Goal: Information Seeking & Learning: Learn about a topic

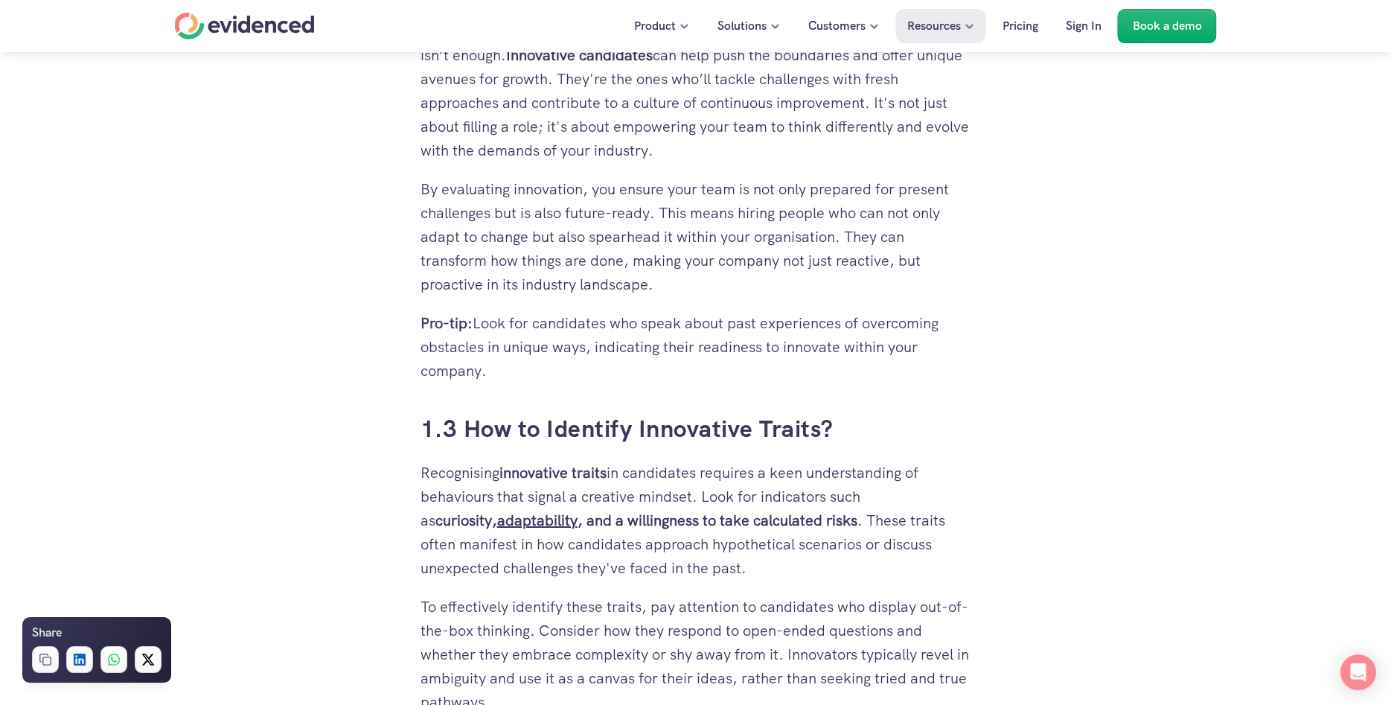
scroll to position [1518, 0]
drag, startPoint x: 485, startPoint y: 374, endPoint x: 651, endPoint y: 324, distance: 174.2
click at [651, 324] on p "Pro-tip: Look for candidates who speak about past experiences of overcoming obs…" at bounding box center [695, 345] width 551 height 71
copy p "speak about past experiences of overcoming obstacles in unique ways, indicating…"
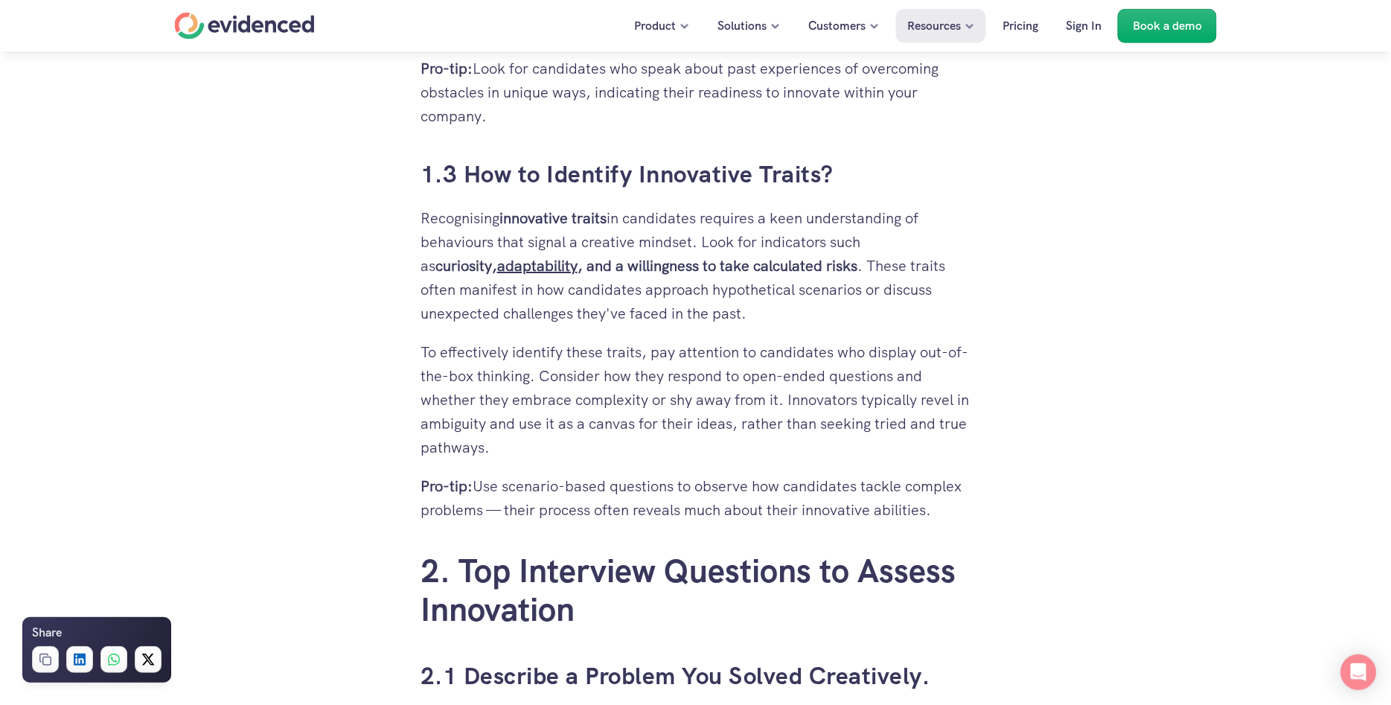
scroll to position [1822, 0]
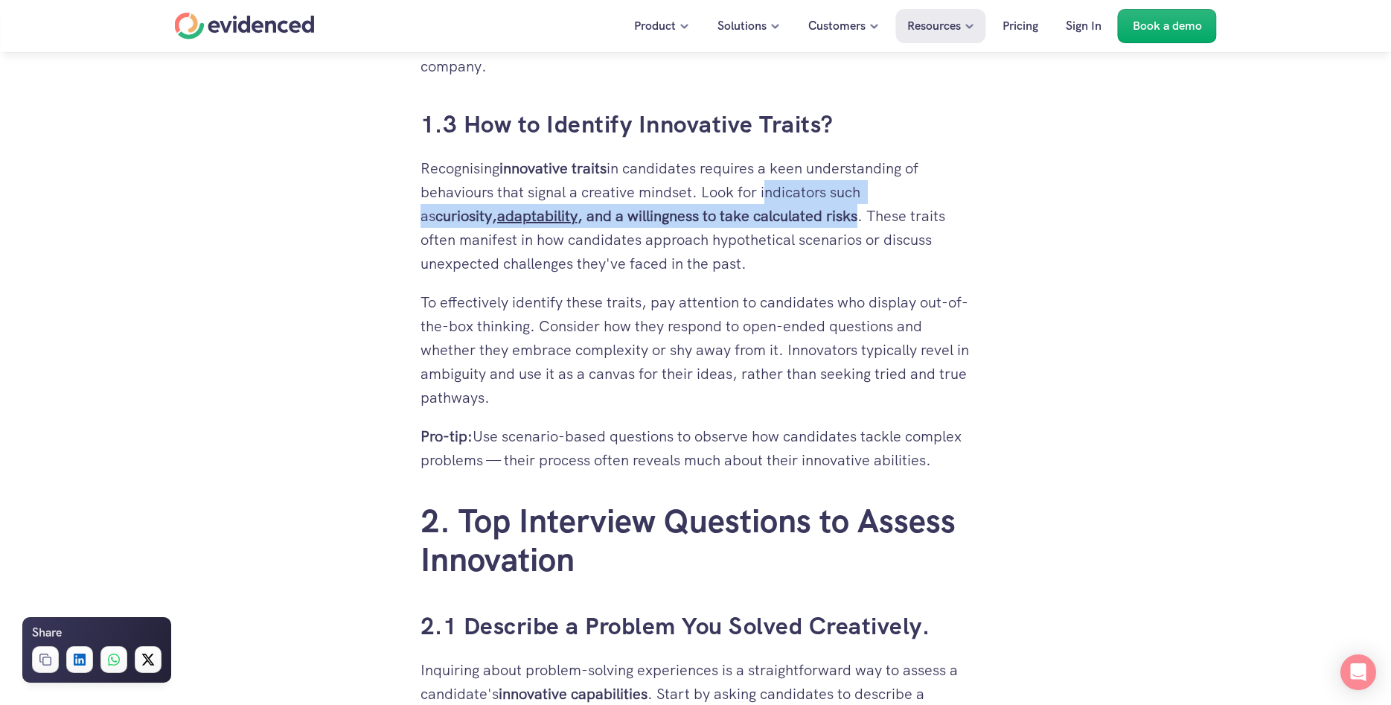
drag, startPoint x: 763, startPoint y: 194, endPoint x: 805, endPoint y: 223, distance: 51.2
click at [805, 223] on p "Recognising innovative traits in candidates requires a keen understanding of be…" at bounding box center [695, 215] width 551 height 119
copy p "indicators such as curiosity, adaptability , and a willingness to take calculat…"
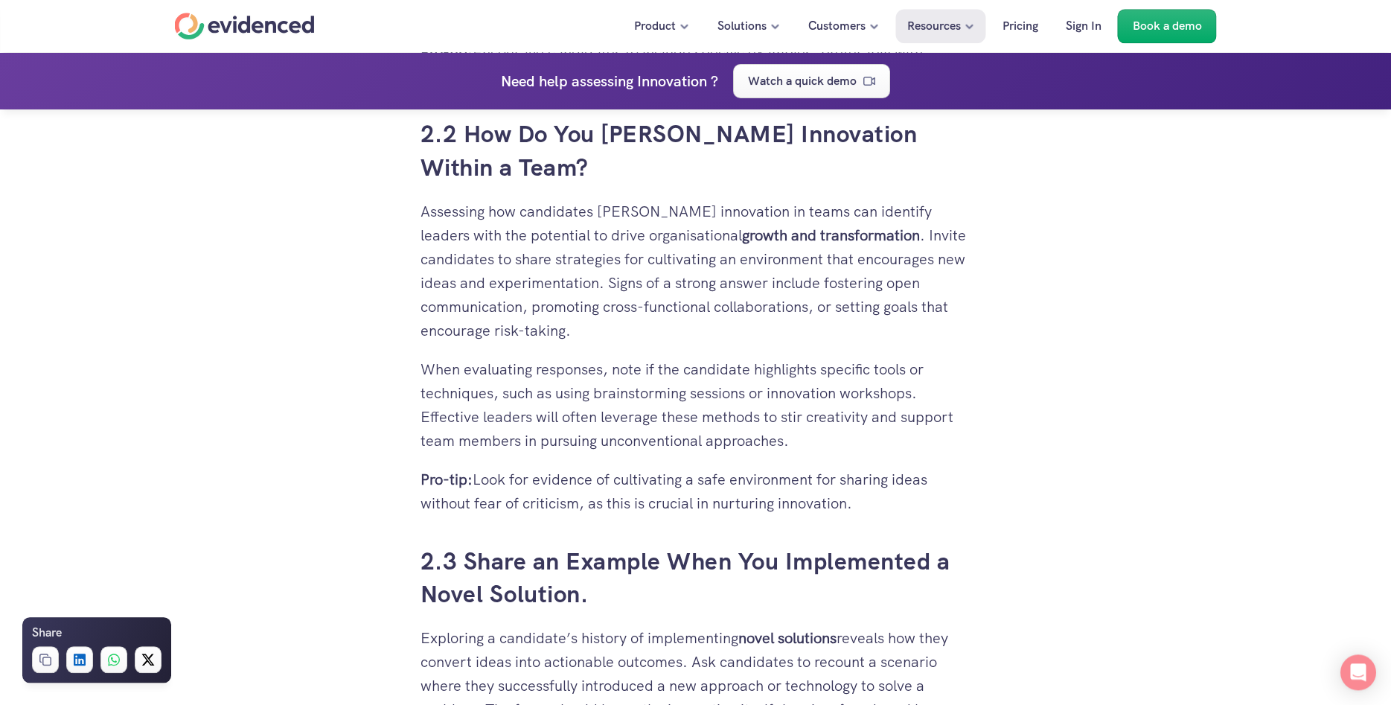
scroll to position [2733, 0]
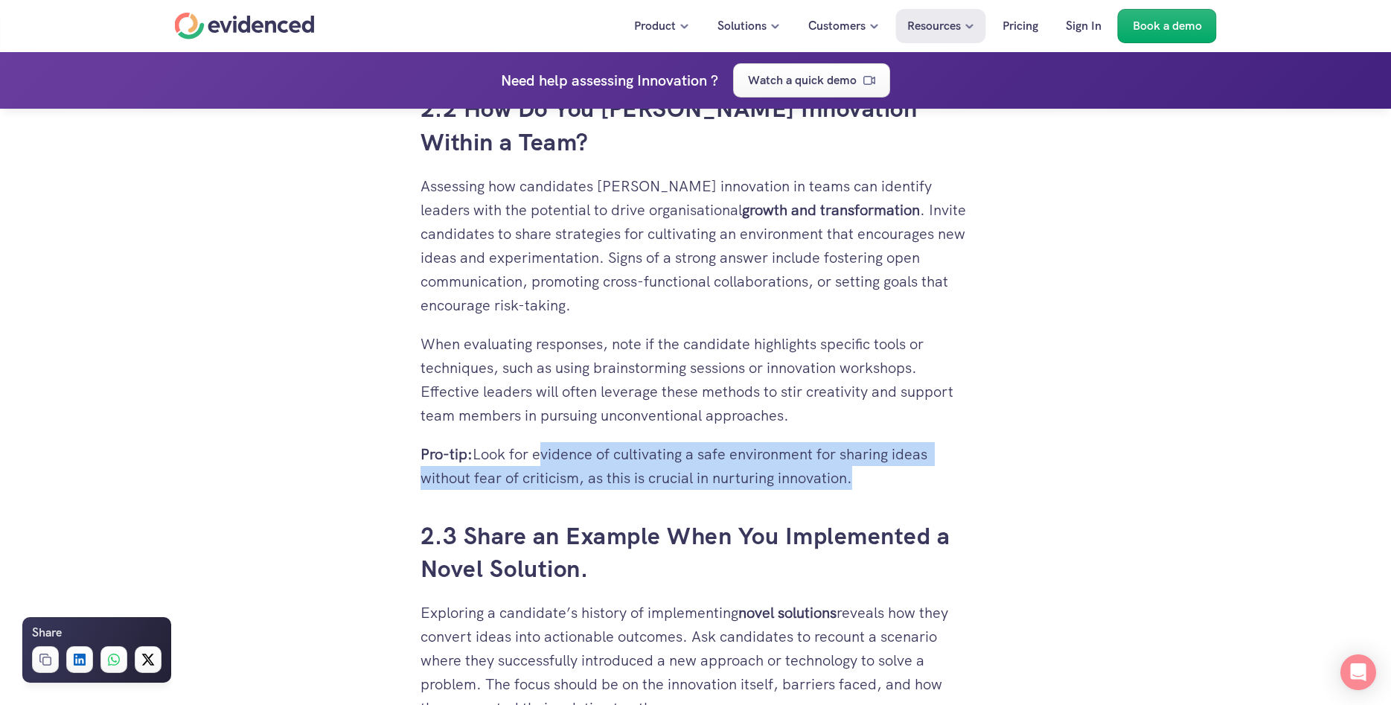
drag, startPoint x: 541, startPoint y: 422, endPoint x: 853, endPoint y: 436, distance: 312.2
click at [853, 442] on p "Pro-tip: Look for evidence of cultivating a safe environment for sharing ideas …" at bounding box center [695, 466] width 551 height 48
copy p "evidence of cultivating a safe environment for sharing ideas without fear of cr…"
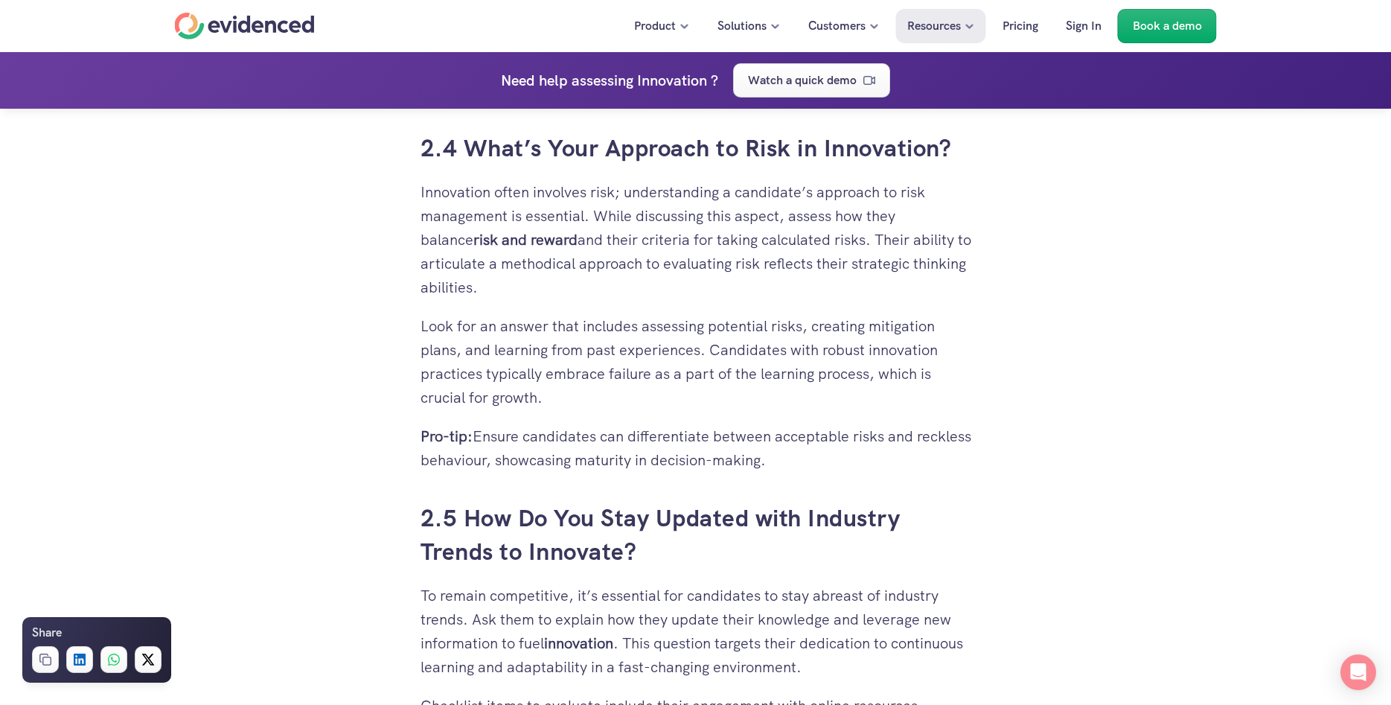
scroll to position [3568, 0]
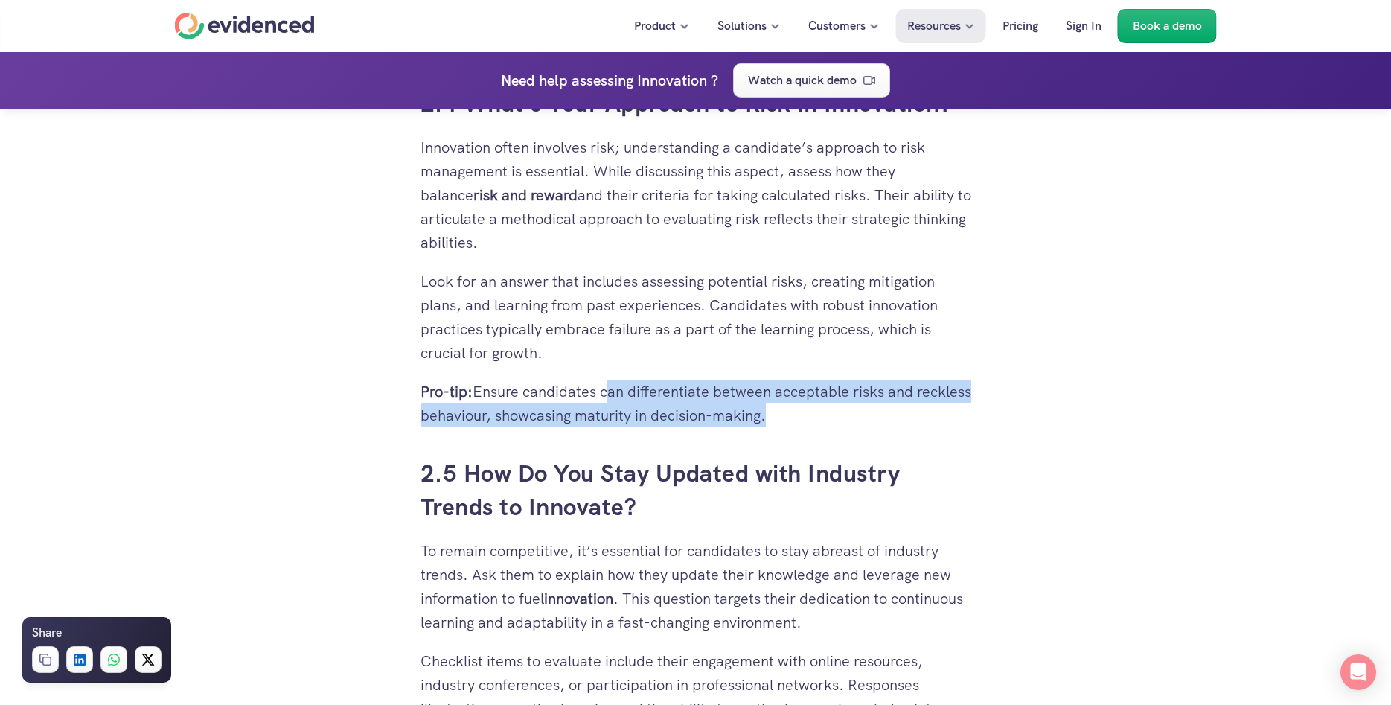
drag, startPoint x: 607, startPoint y: 383, endPoint x: 821, endPoint y: 411, distance: 216.1
click at [821, 411] on p "Pro-tip: Ensure candidates can differentiate between acceptable risks and reckl…" at bounding box center [695, 404] width 551 height 48
copy p "can differentiate between acceptable risks and reckless behaviour, showcasing m…"
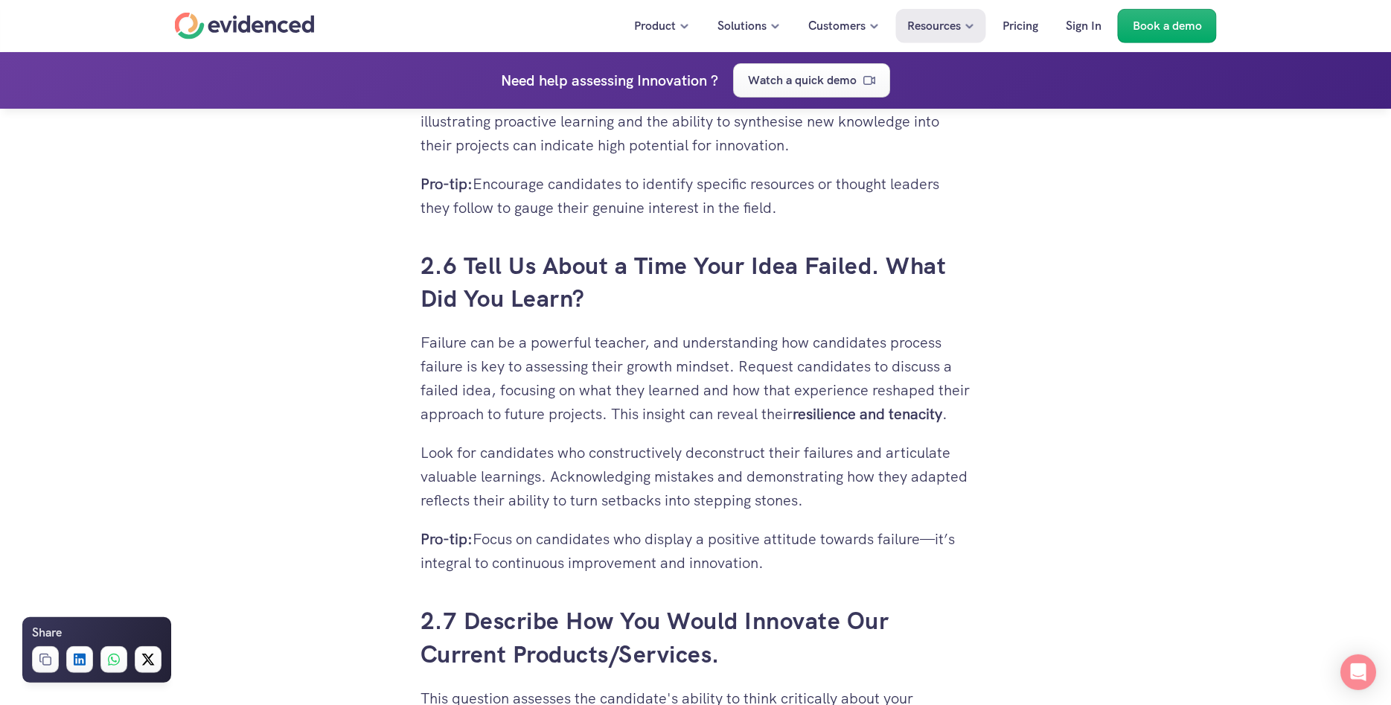
scroll to position [4175, 0]
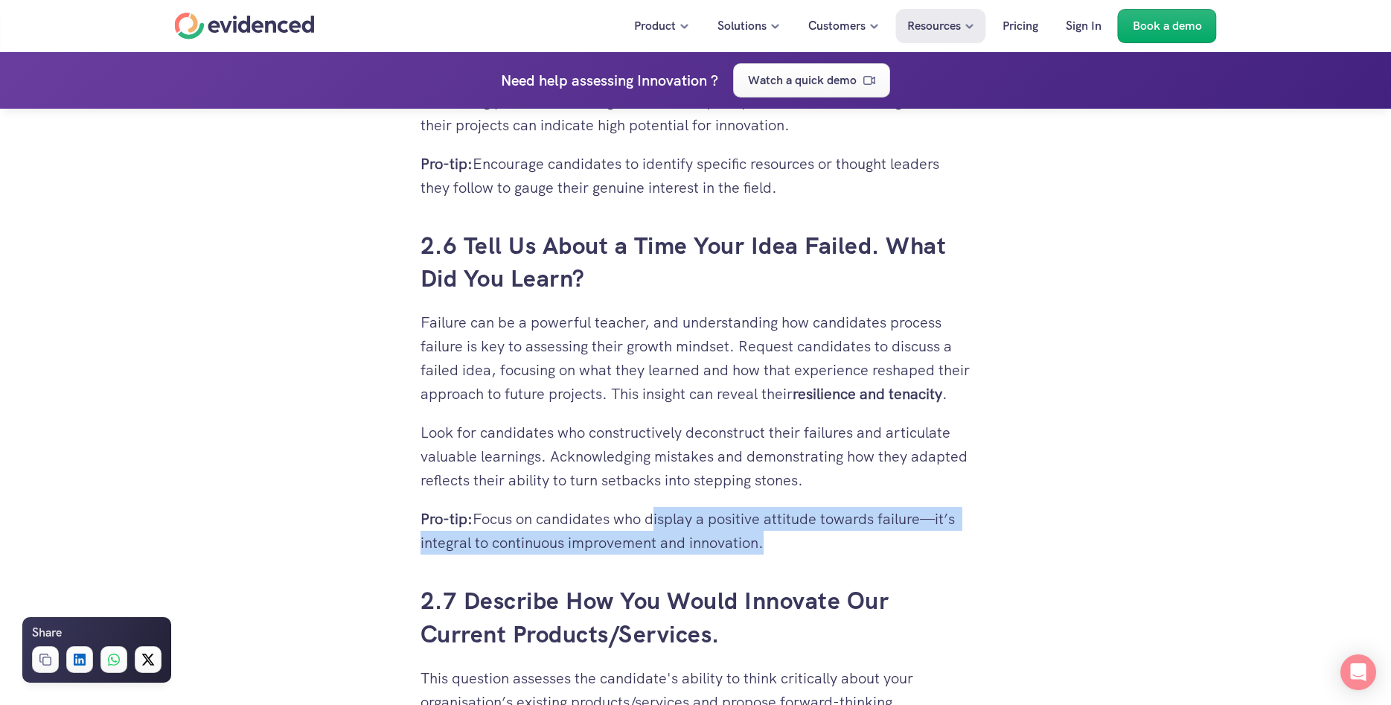
drag, startPoint x: 758, startPoint y: 560, endPoint x: 653, endPoint y: 528, distance: 110.4
click at [653, 528] on p "Pro-tip: Focus on candidates who display a positive attitude towards failure—it…" at bounding box center [695, 531] width 551 height 48
copy p "display a positive attitude towards failure—it’s integral to continuous improve…"
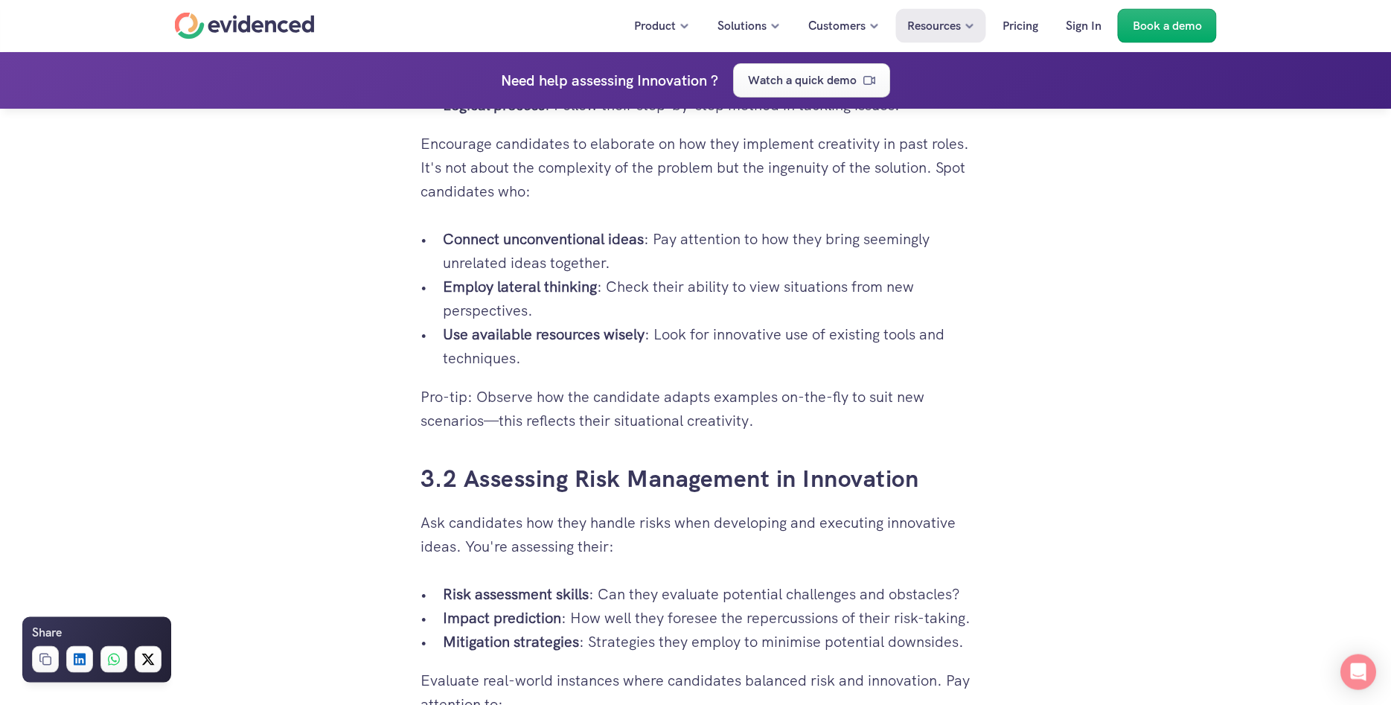
scroll to position [5466, 0]
